Goal: Navigation & Orientation: Find specific page/section

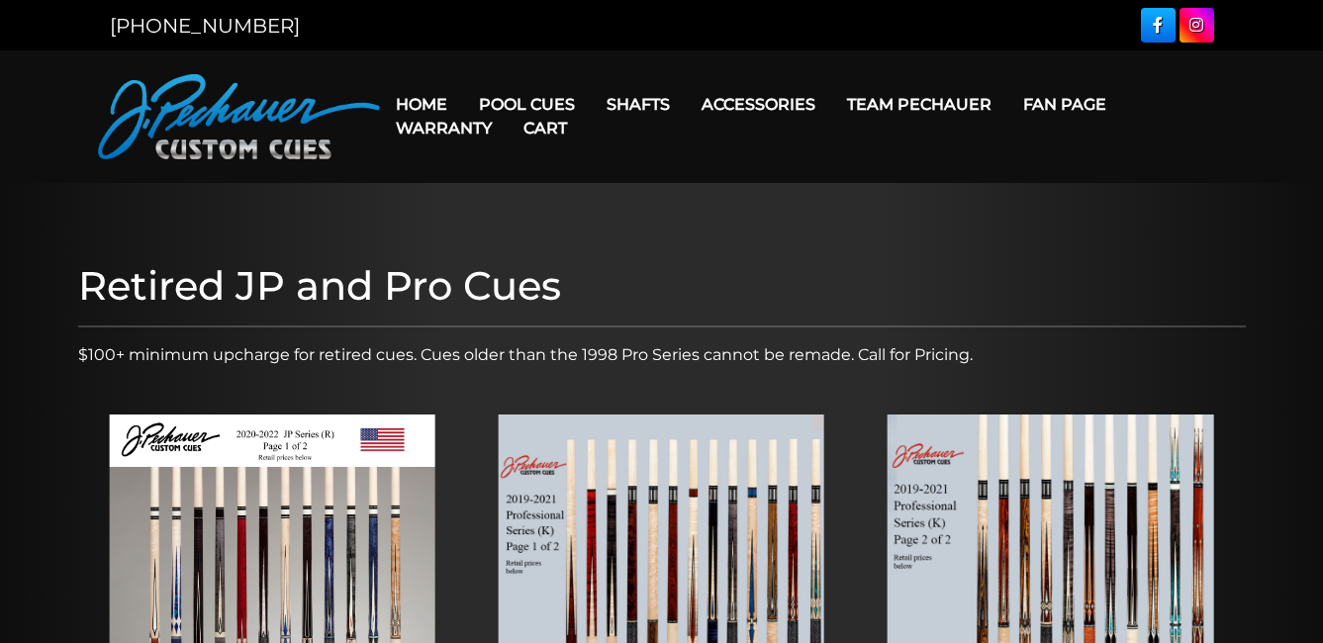
scroll to position [412, 0]
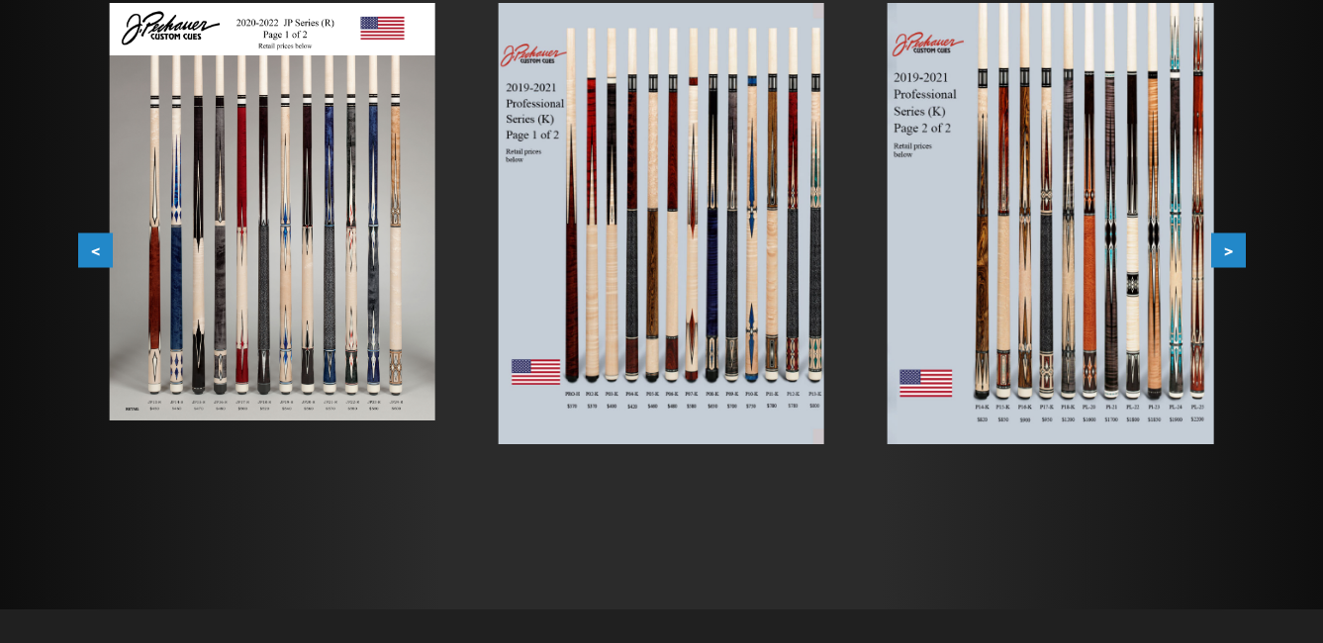
click at [1235, 251] on button ">" at bounding box center [1228, 251] width 35 height 35
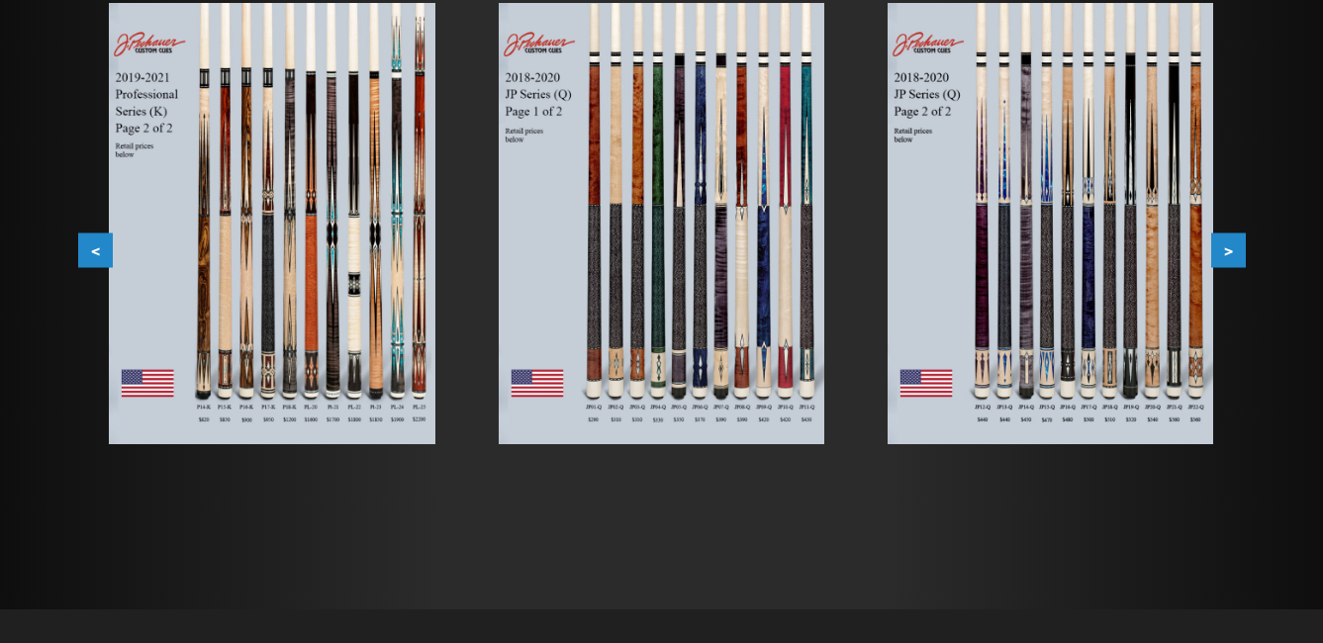
click at [1235, 251] on button ">" at bounding box center [1228, 251] width 35 height 35
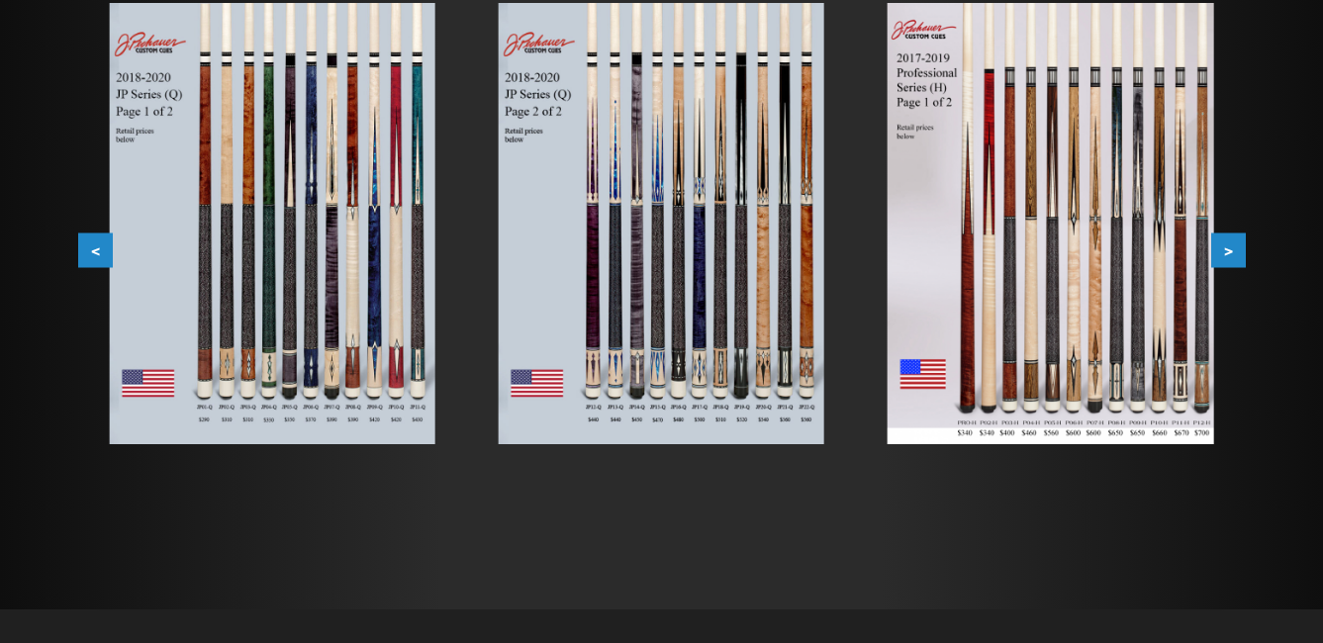
click at [1235, 251] on button ">" at bounding box center [1228, 251] width 35 height 35
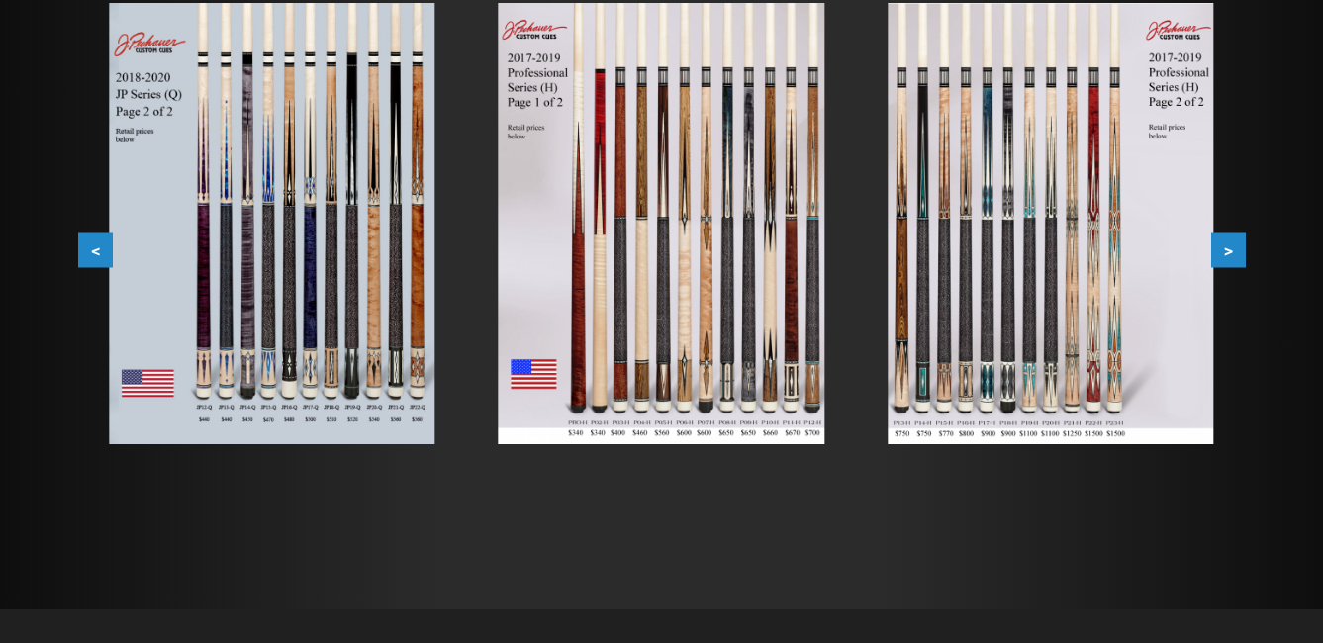
click at [1235, 251] on button ">" at bounding box center [1228, 251] width 35 height 35
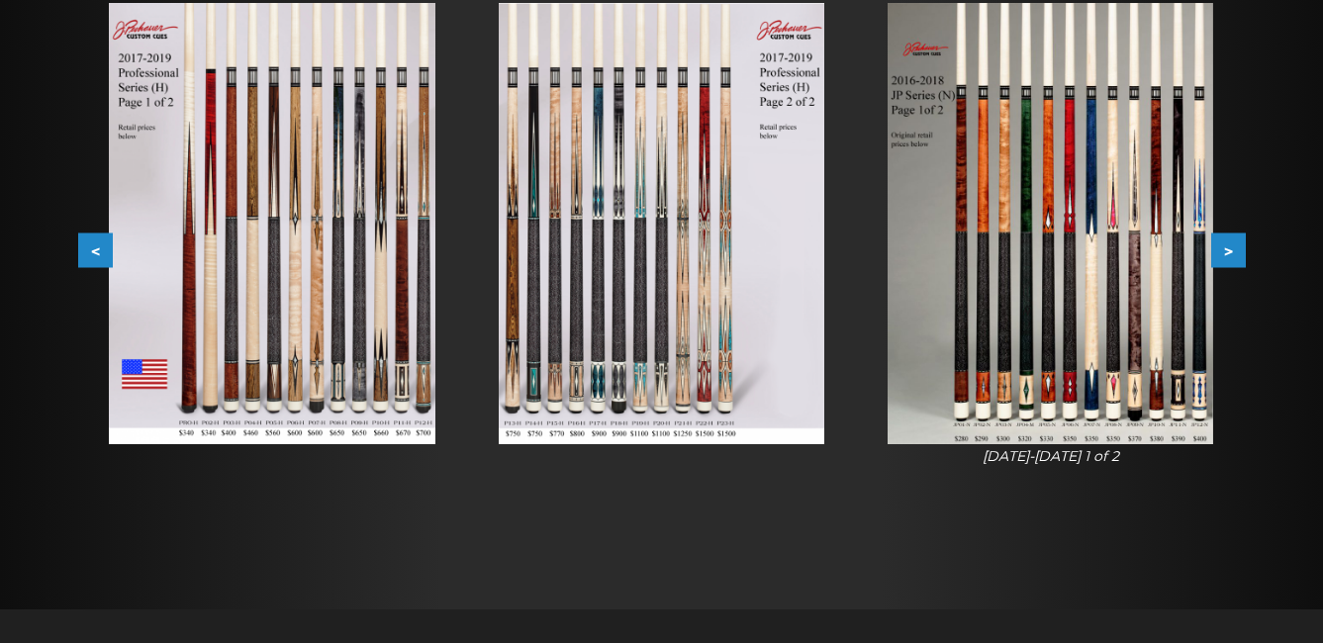
click at [1235, 251] on button ">" at bounding box center [1228, 251] width 35 height 35
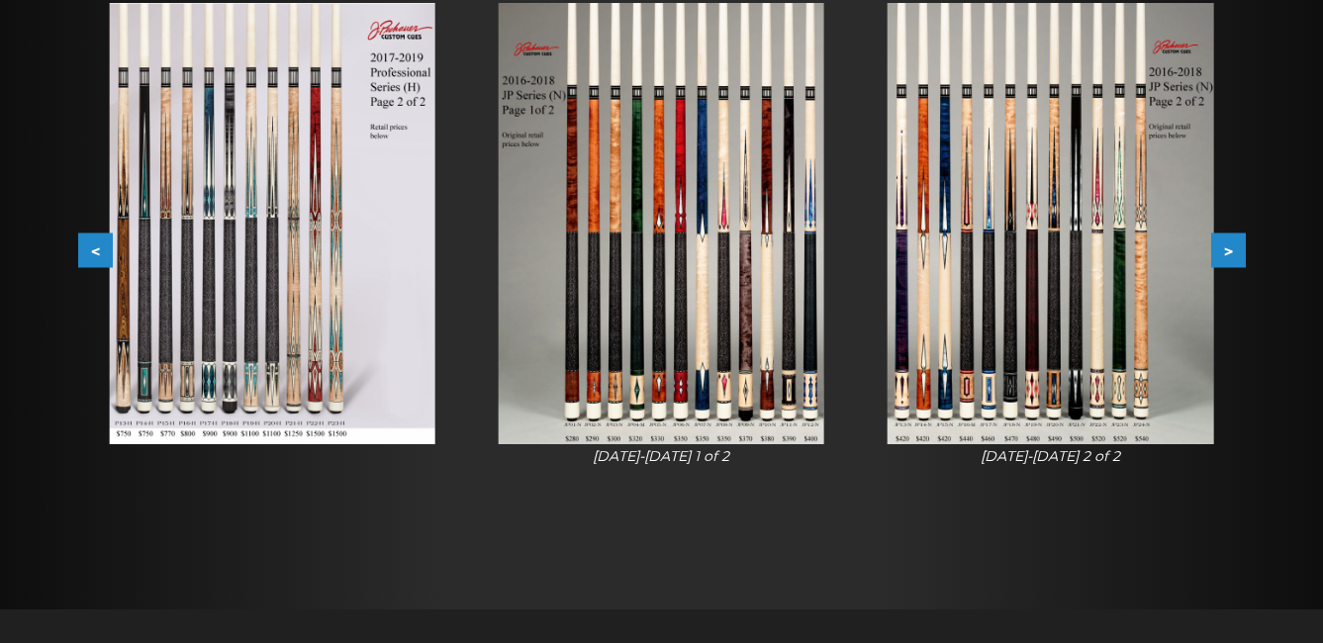
click at [1235, 251] on button ">" at bounding box center [1228, 251] width 35 height 35
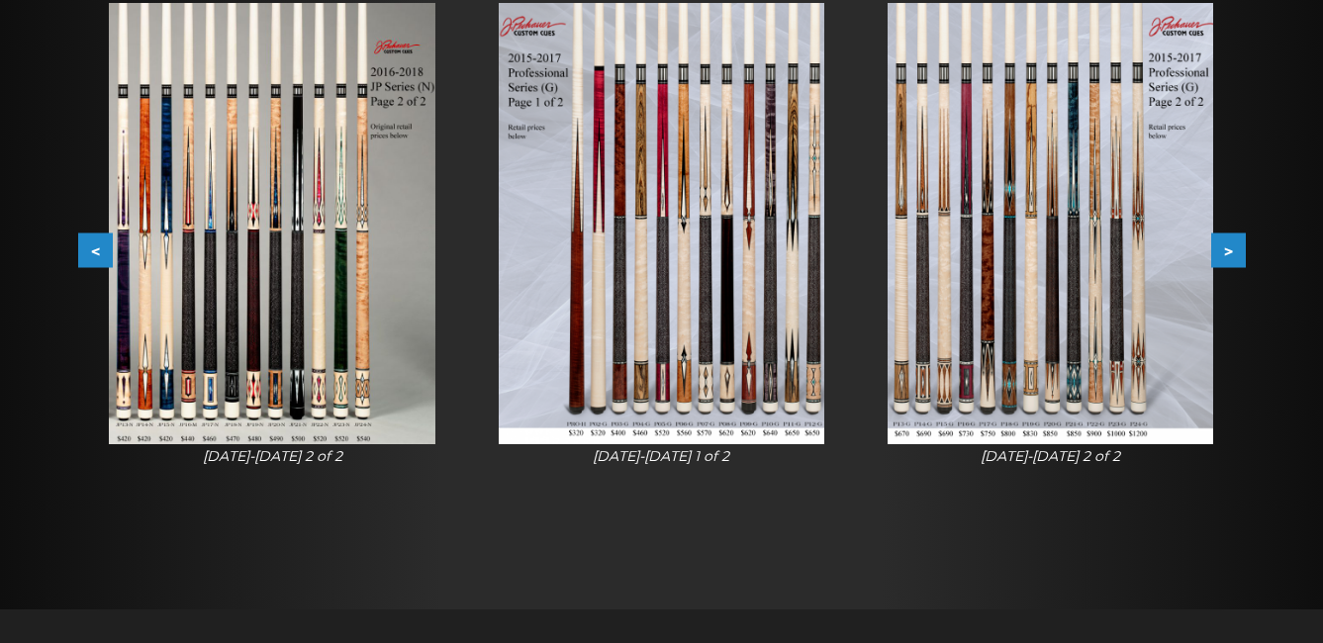
click at [1235, 251] on button ">" at bounding box center [1228, 251] width 35 height 35
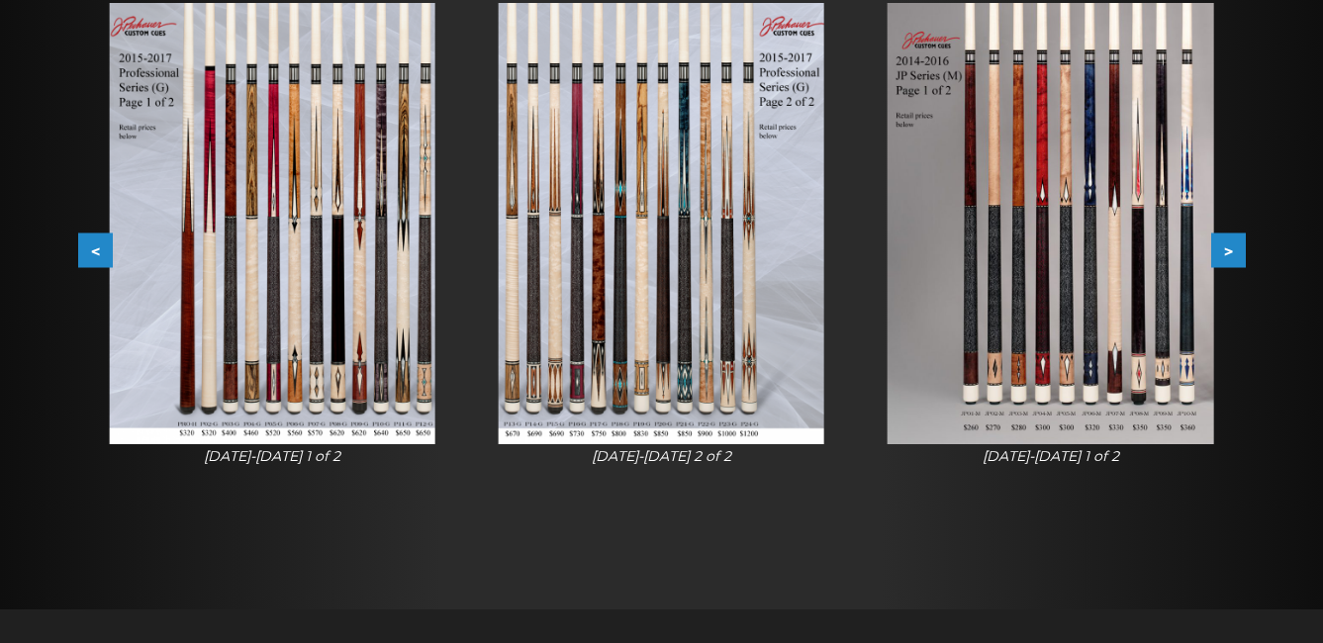
click at [1235, 251] on button ">" at bounding box center [1228, 251] width 35 height 35
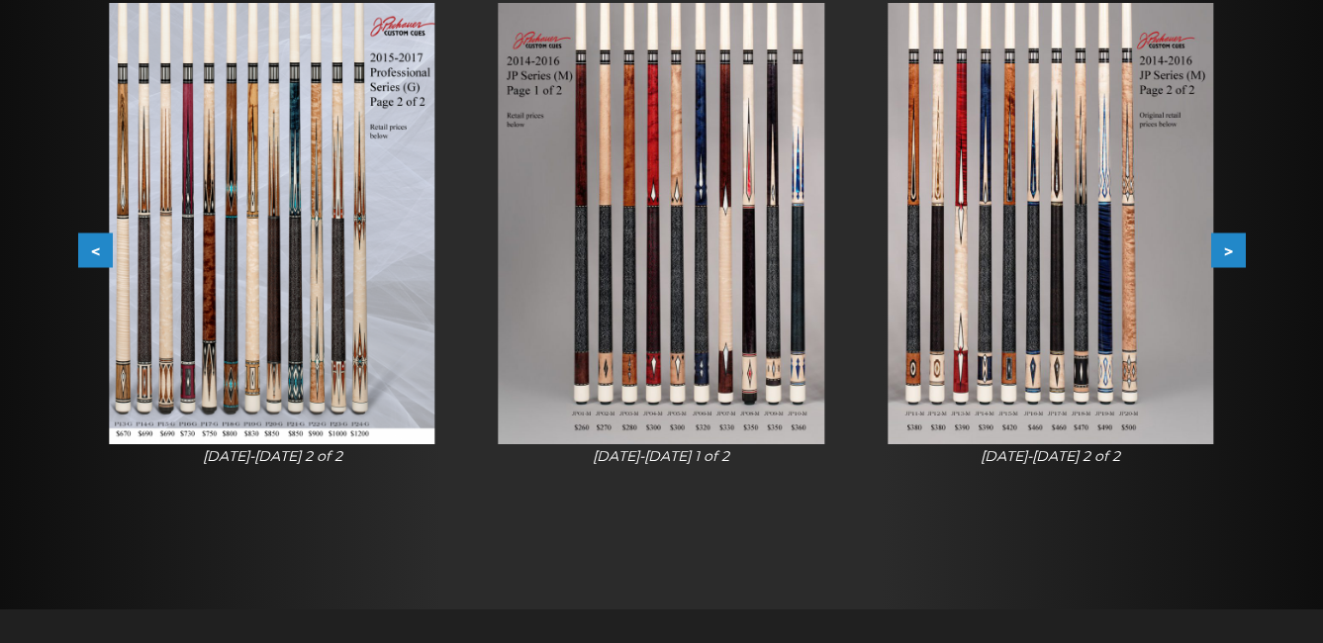
click at [1235, 251] on button ">" at bounding box center [1228, 251] width 35 height 35
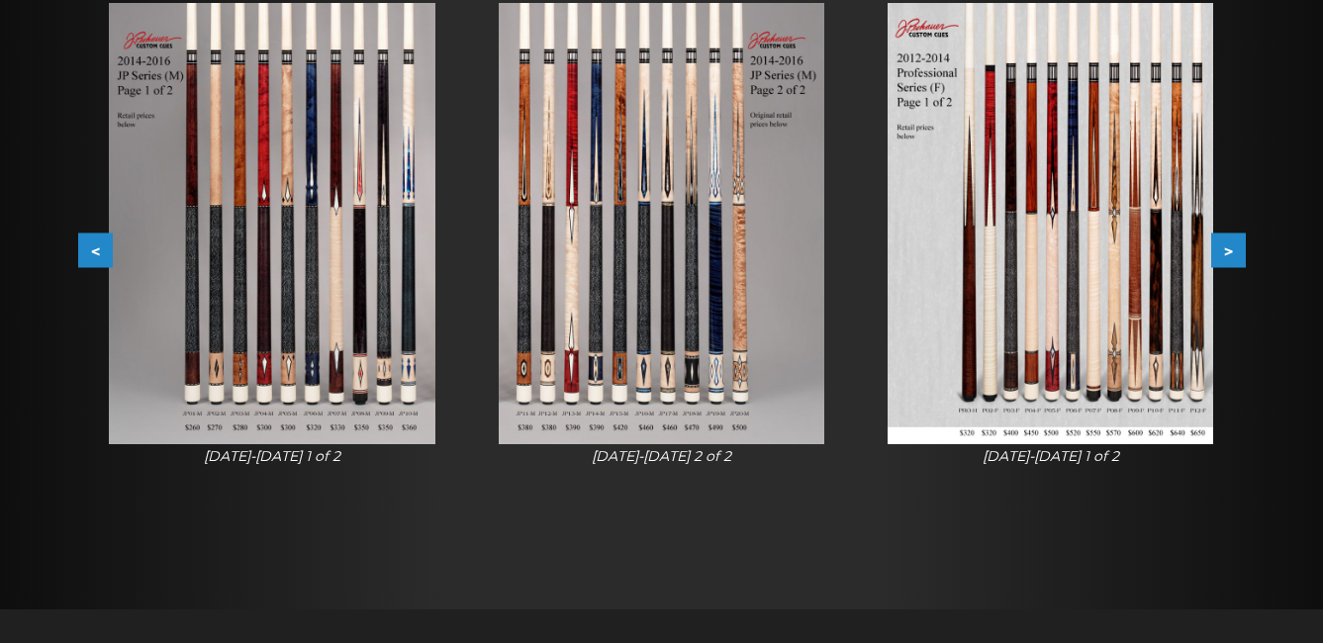
click at [1235, 251] on button ">" at bounding box center [1228, 251] width 35 height 35
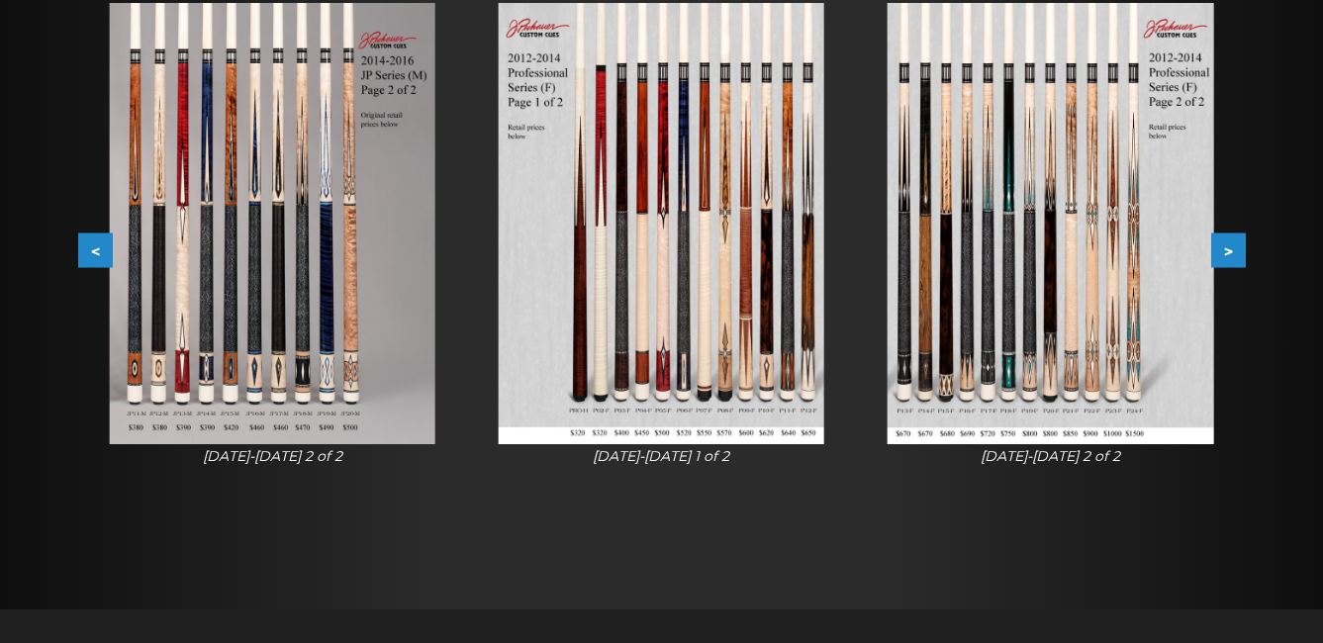
click at [1235, 251] on button ">" at bounding box center [1228, 251] width 35 height 35
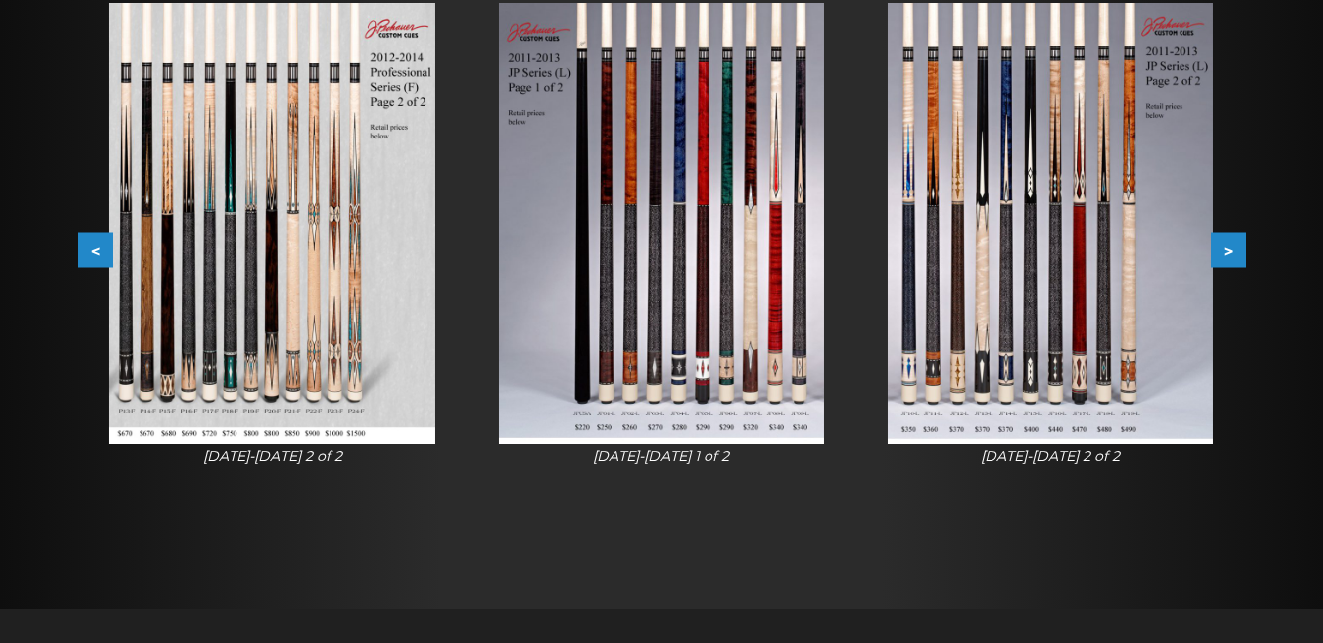
click at [1235, 251] on button ">" at bounding box center [1228, 251] width 35 height 35
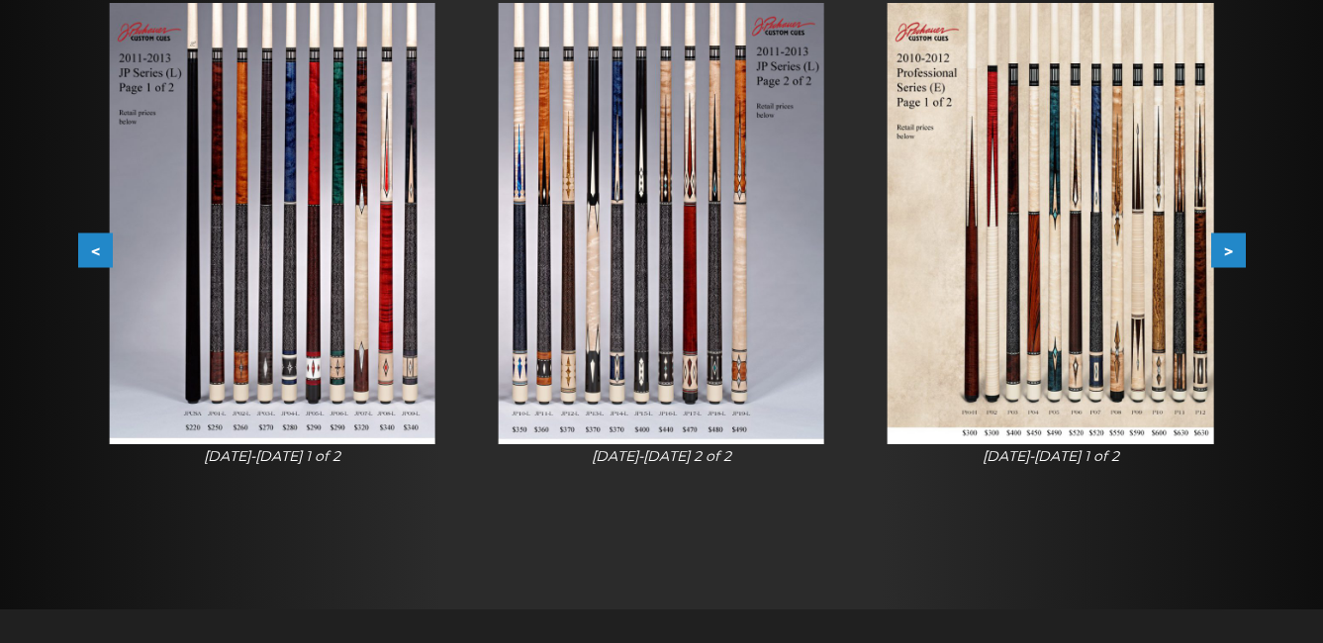
click at [1235, 251] on button ">" at bounding box center [1228, 251] width 35 height 35
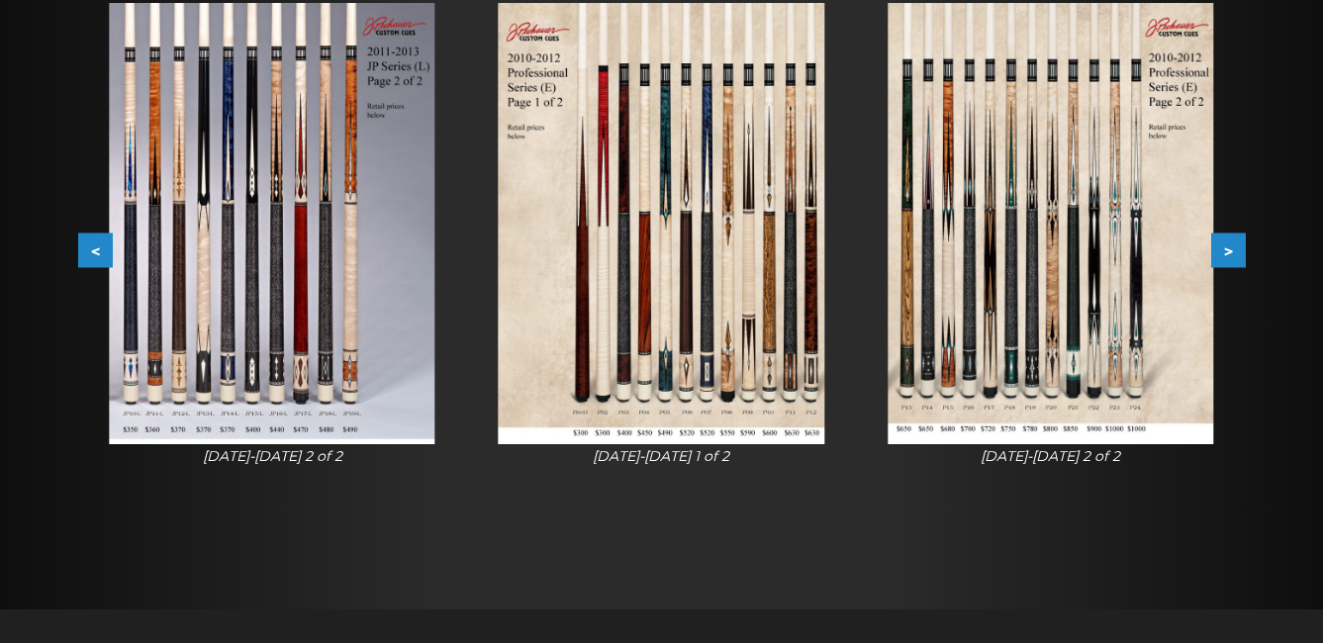
click at [1235, 251] on button ">" at bounding box center [1228, 251] width 35 height 35
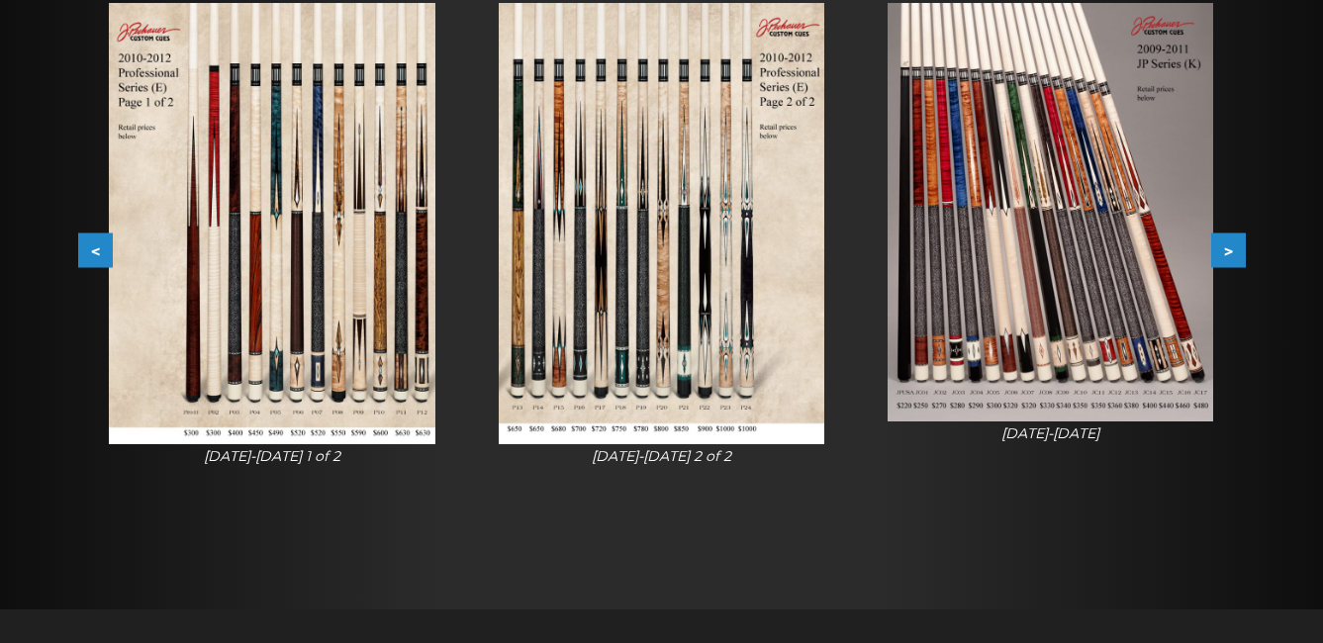
click at [1235, 251] on button ">" at bounding box center [1228, 251] width 35 height 35
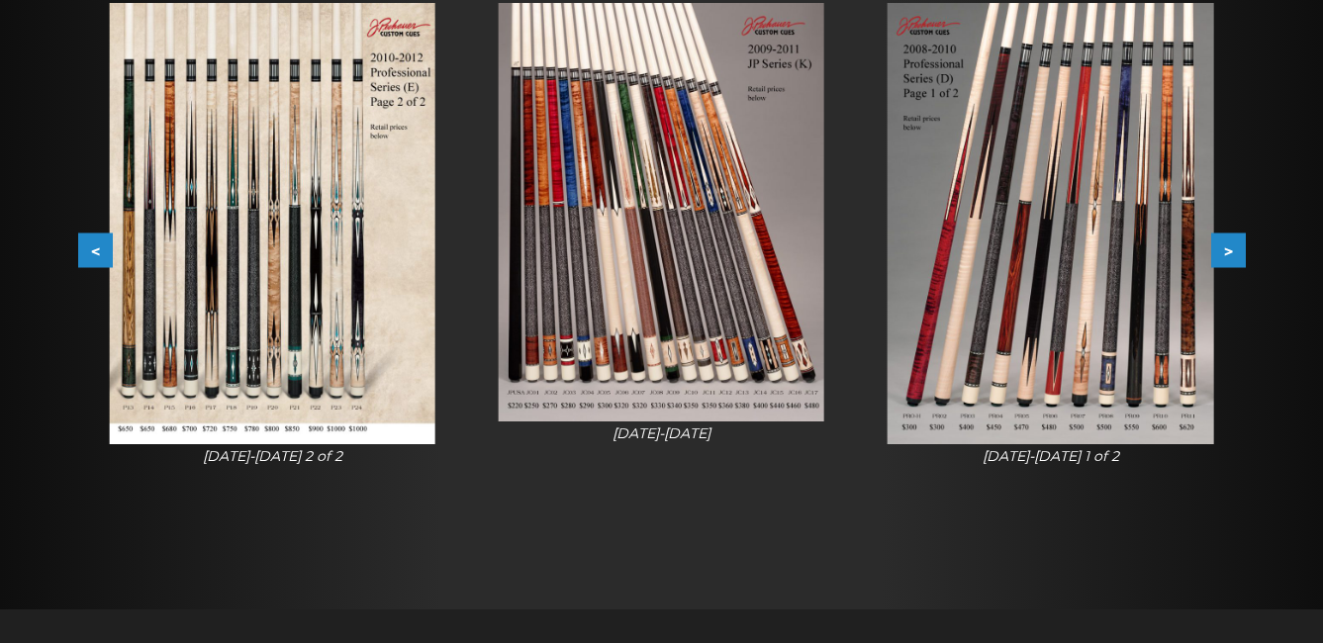
click at [1235, 251] on button ">" at bounding box center [1228, 251] width 35 height 35
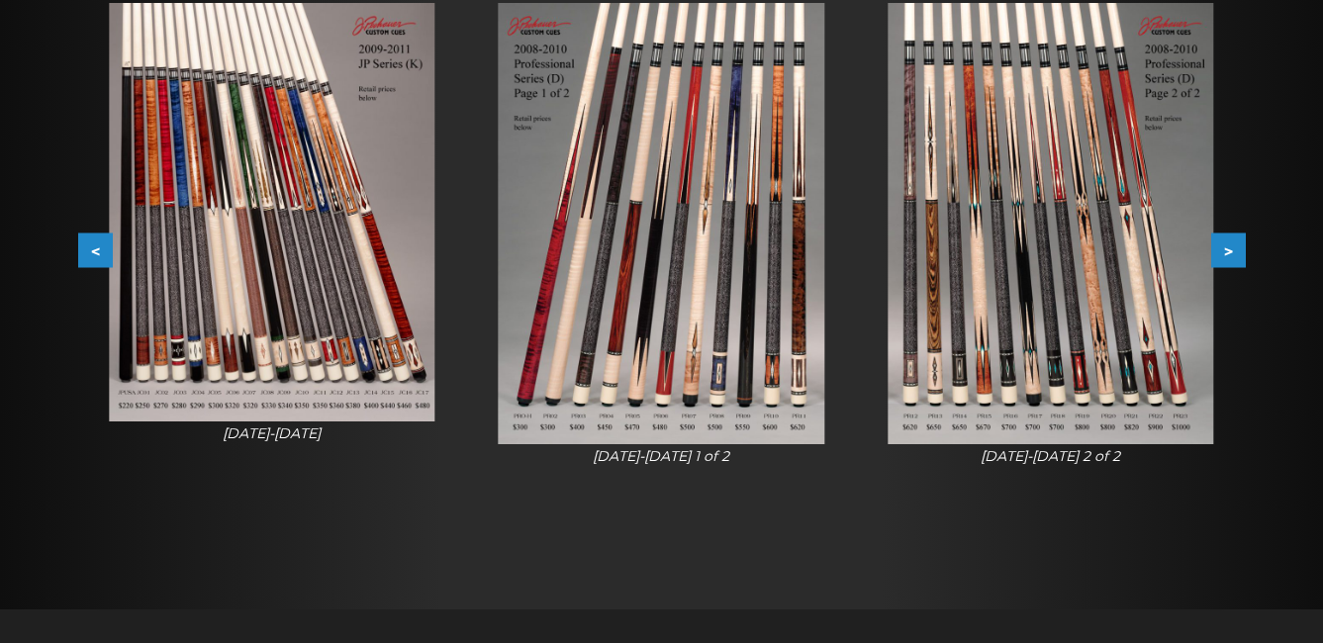
click at [1235, 251] on button ">" at bounding box center [1228, 251] width 35 height 35
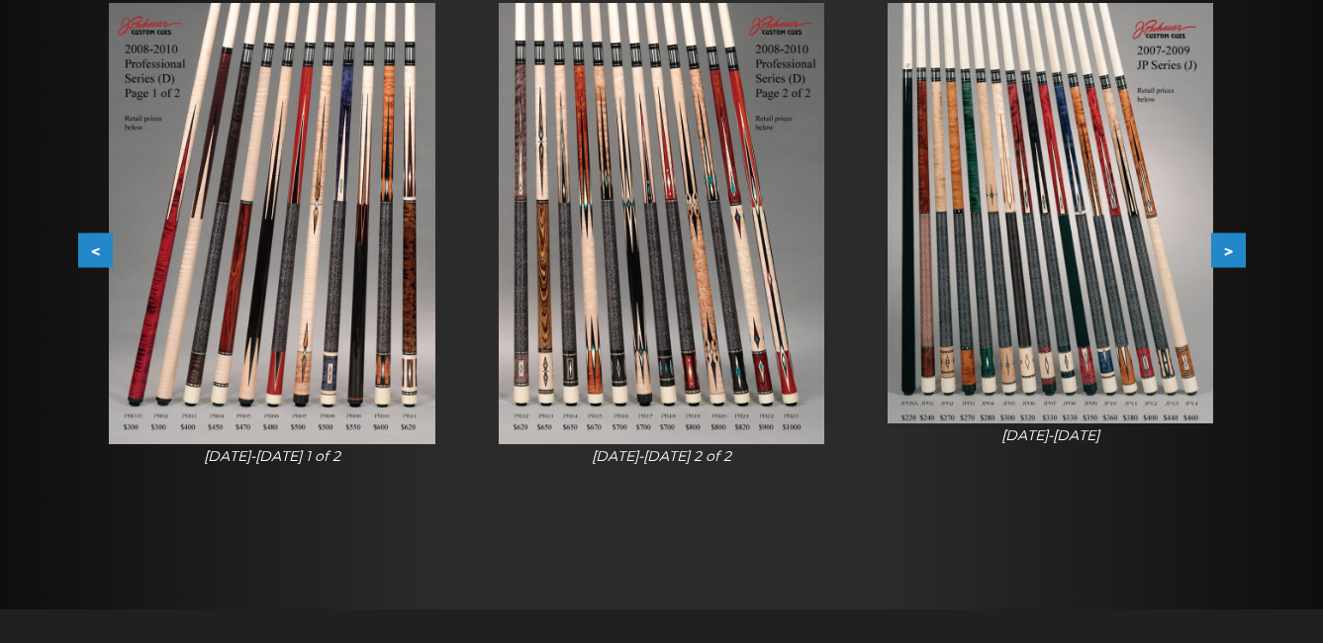
click at [1235, 251] on button ">" at bounding box center [1228, 251] width 35 height 35
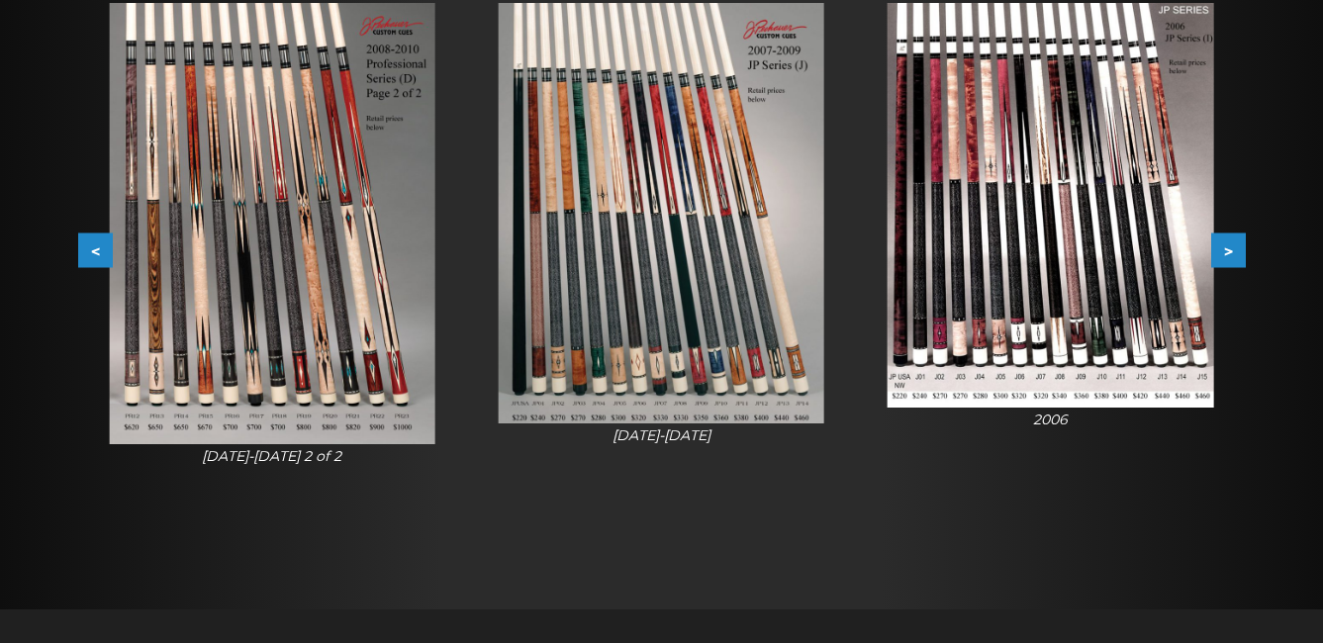
click at [1235, 251] on button ">" at bounding box center [1228, 251] width 35 height 35
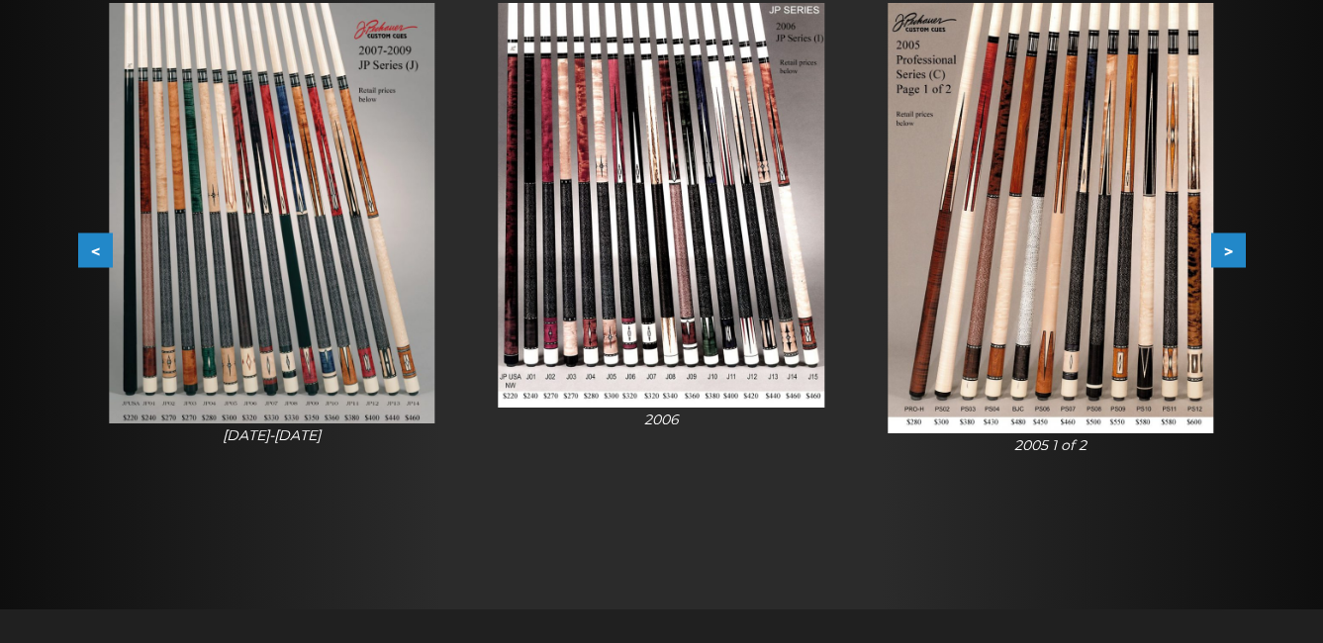
click at [1235, 251] on button ">" at bounding box center [1228, 251] width 35 height 35
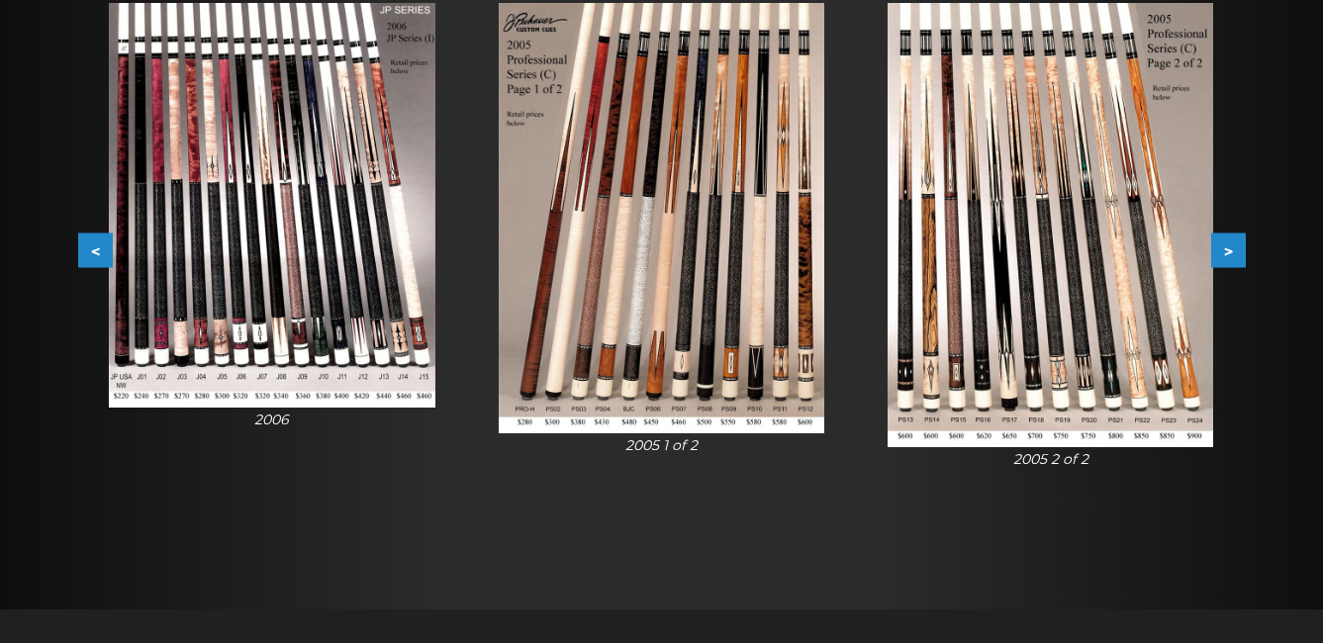
click at [1235, 251] on button ">" at bounding box center [1228, 251] width 35 height 35
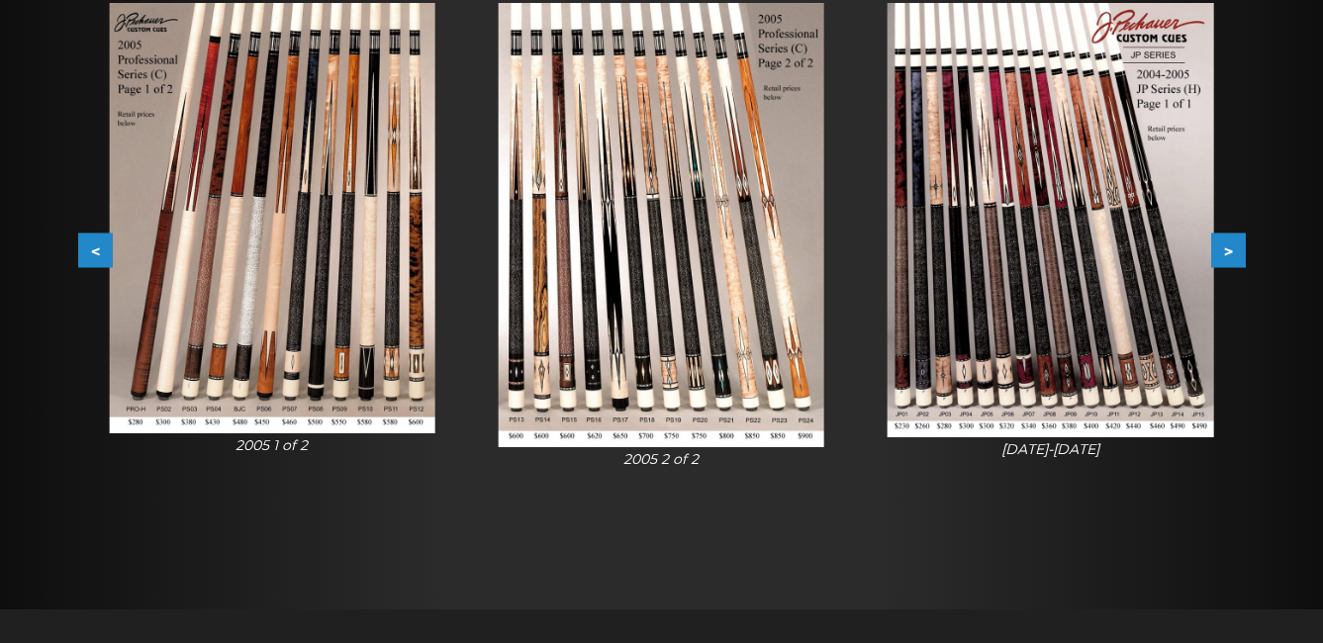
click at [627, 322] on img at bounding box center [662, 225] width 326 height 444
